Goal: Transaction & Acquisition: Purchase product/service

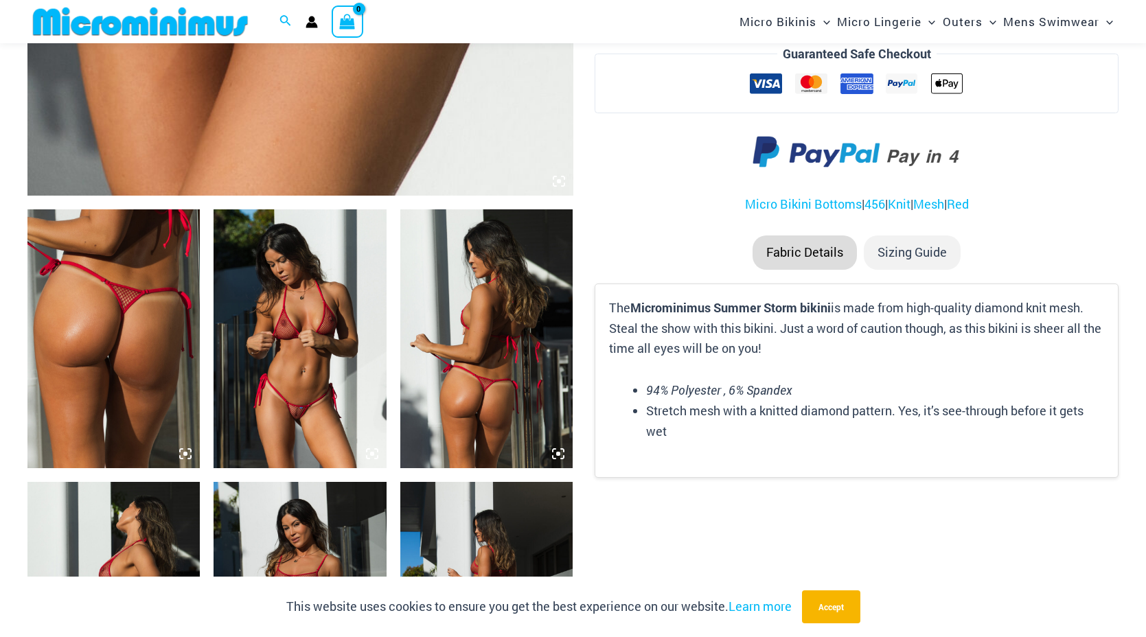
scroll to position [748, 0]
click at [104, 341] on img at bounding box center [113, 338] width 172 height 259
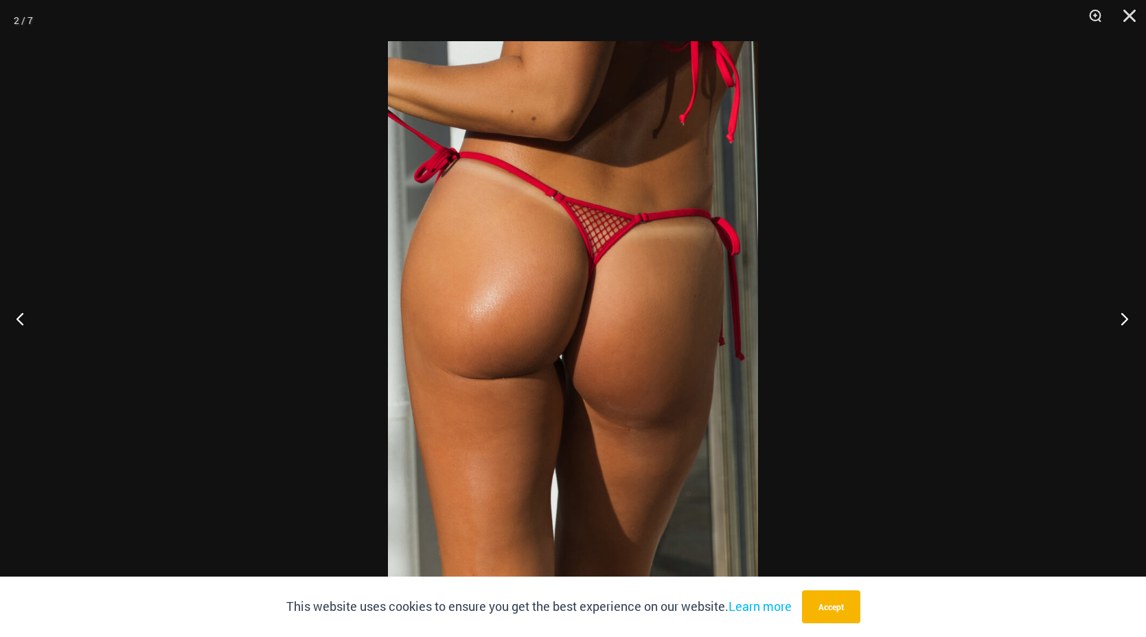
click at [1118, 313] on button "Next" at bounding box center [1121, 318] width 52 height 69
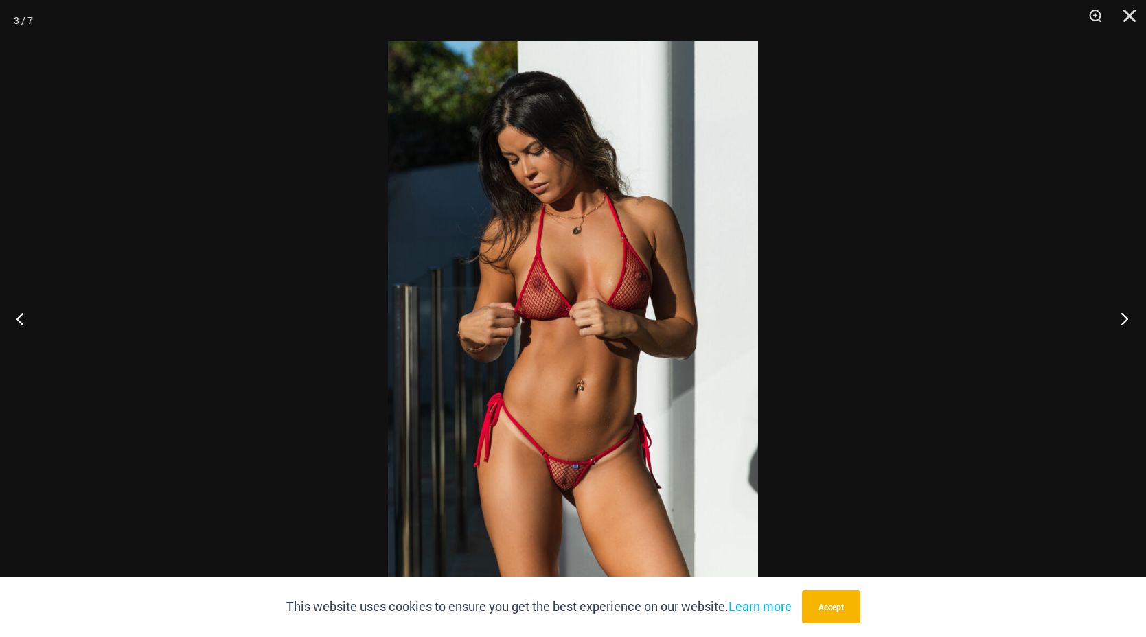
click at [1122, 315] on button "Next" at bounding box center [1121, 318] width 52 height 69
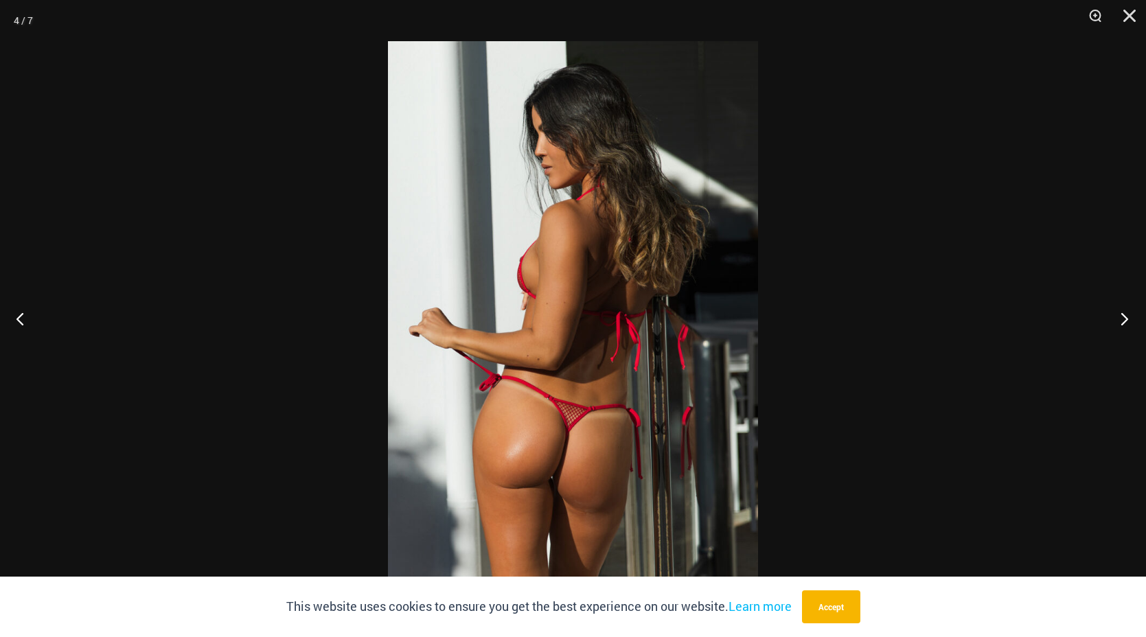
click at [1122, 315] on button "Next" at bounding box center [1121, 318] width 52 height 69
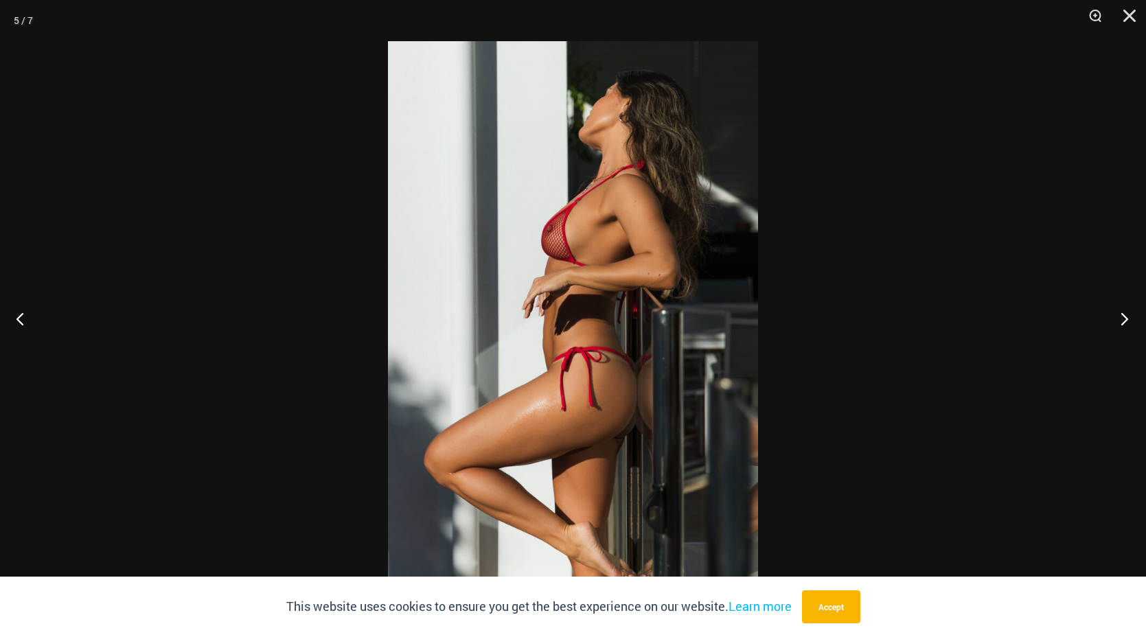
click at [1122, 315] on button "Next" at bounding box center [1121, 318] width 52 height 69
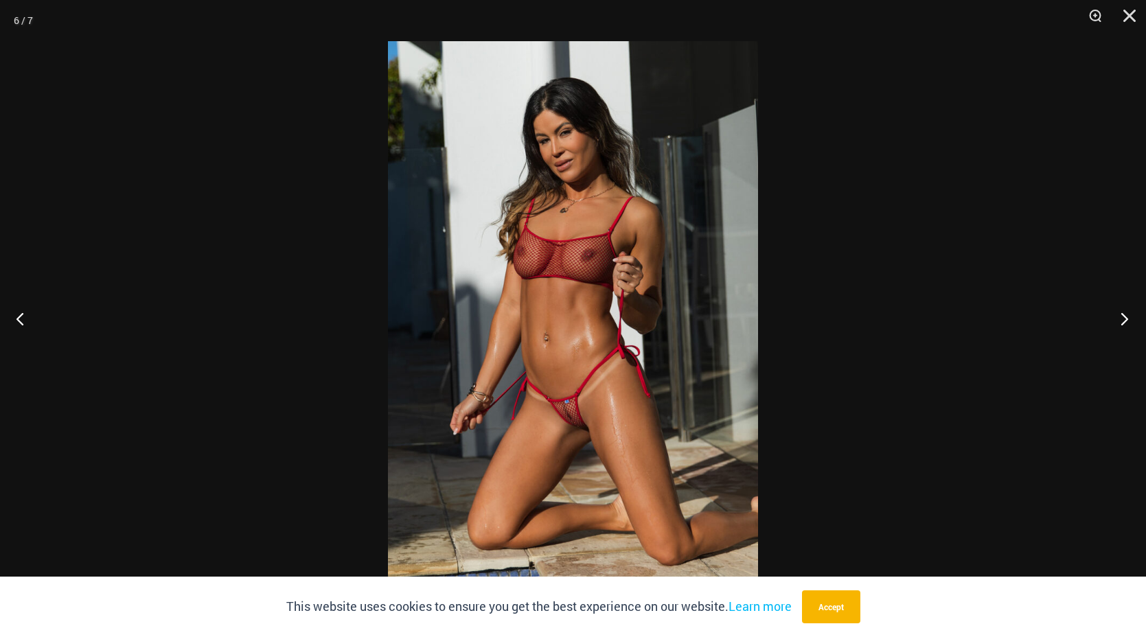
click at [1122, 315] on button "Next" at bounding box center [1121, 318] width 52 height 69
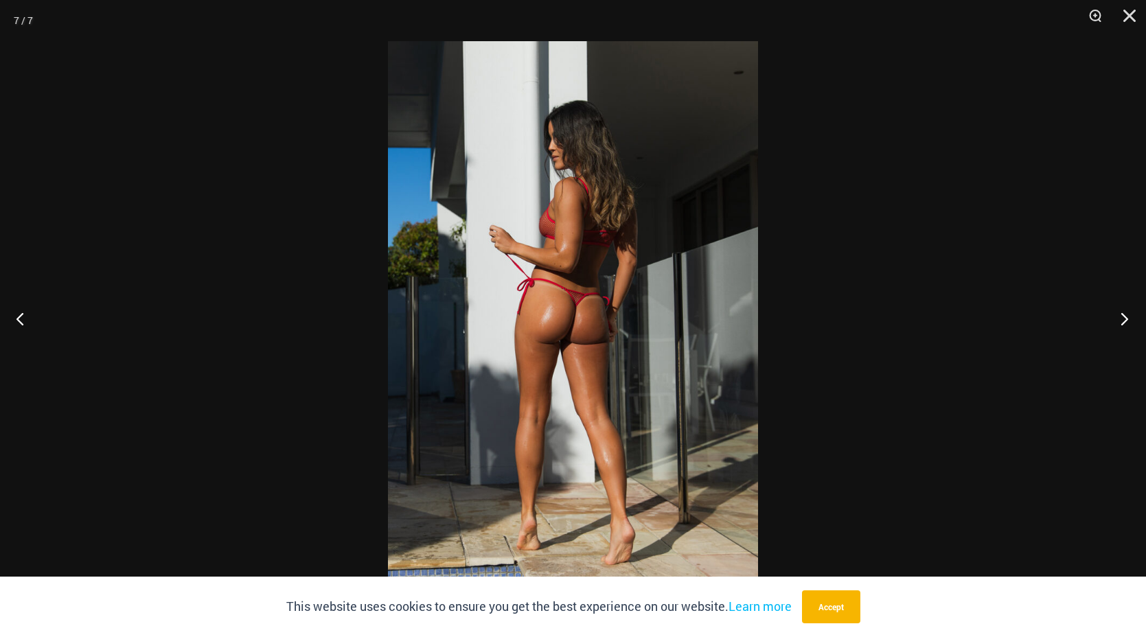
click at [1122, 315] on button "Next" at bounding box center [1121, 318] width 52 height 69
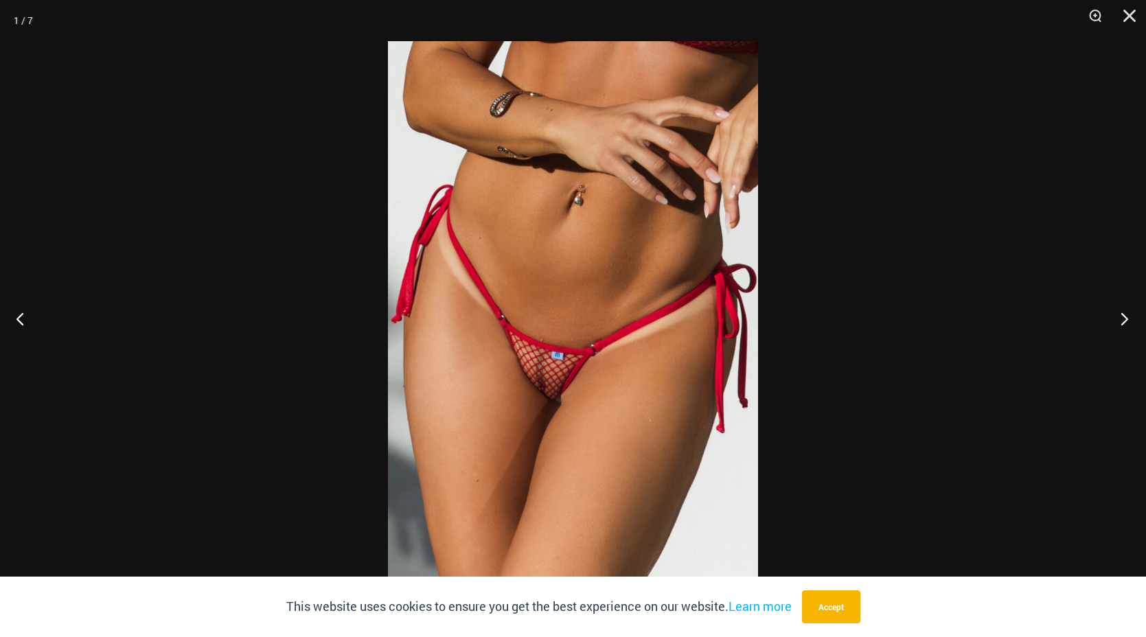
click at [1122, 315] on button "Next" at bounding box center [1121, 318] width 52 height 69
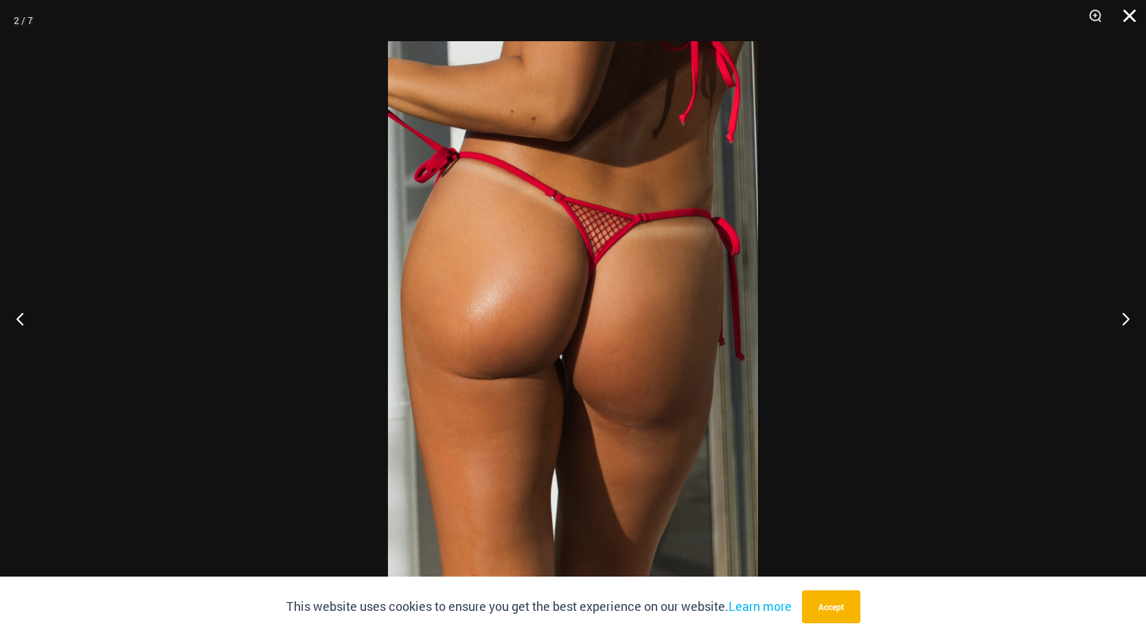
click at [1127, 9] on button "Close" at bounding box center [1125, 20] width 34 height 41
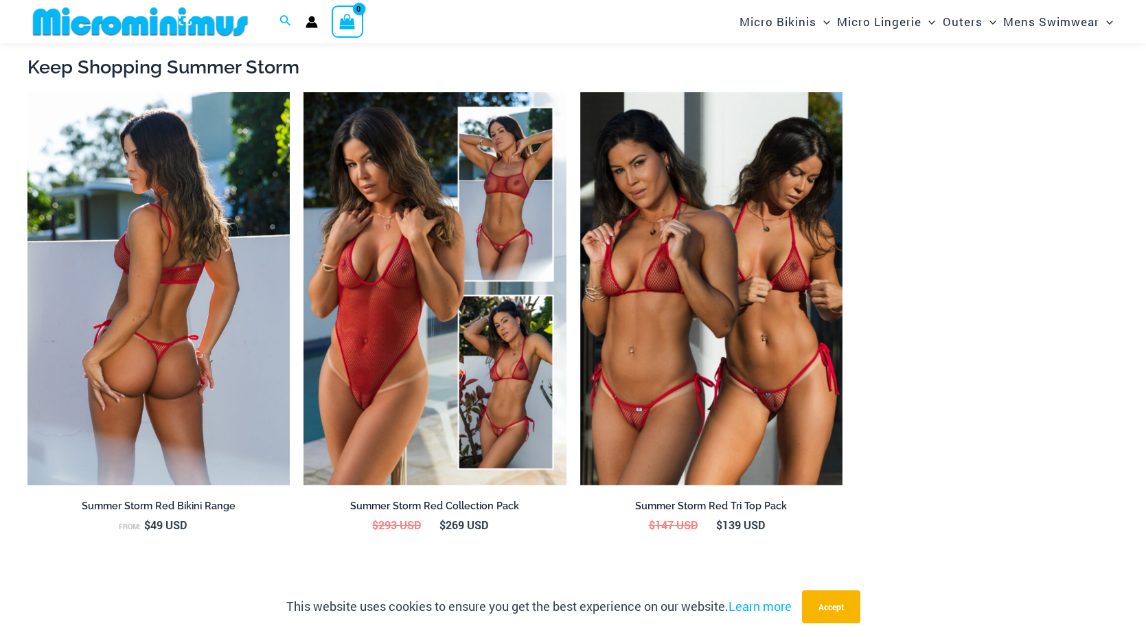
scroll to position [1454, 0]
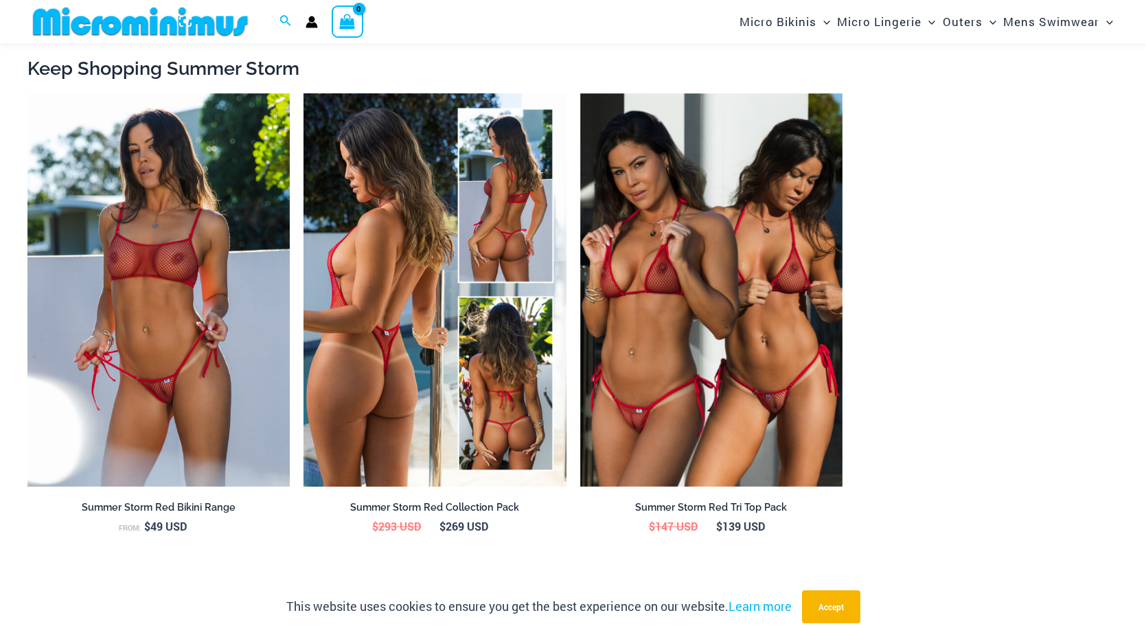
click at [413, 343] on img at bounding box center [435, 289] width 262 height 393
